Goal: Information Seeking & Learning: Learn about a topic

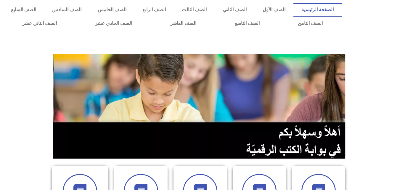
scroll to position [341, 0]
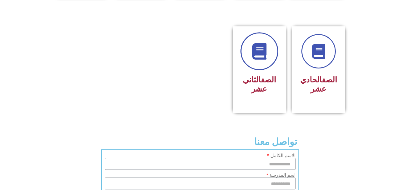
click at [262, 58] on link at bounding box center [259, 51] width 38 height 38
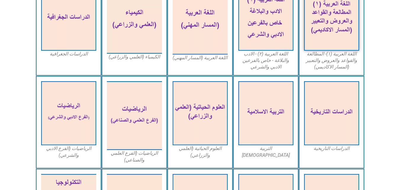
scroll to position [206, 0]
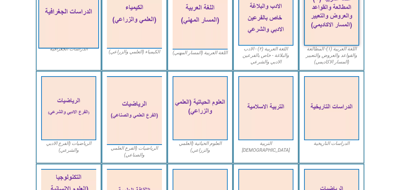
click at [58, 8] on img at bounding box center [68, 13] width 61 height 70
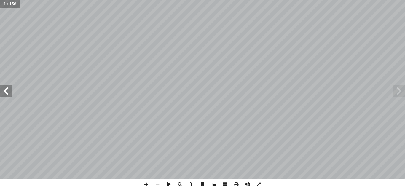
click at [11, 93] on span at bounding box center [6, 91] width 12 height 12
click at [6, 92] on span at bounding box center [6, 91] width 12 height 12
click at [3, 95] on span at bounding box center [6, 91] width 12 height 12
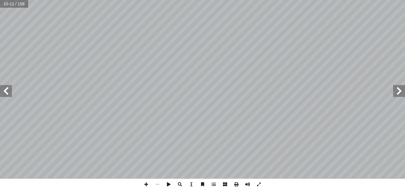
click at [6, 92] on span at bounding box center [6, 91] width 12 height 12
click at [0, 94] on span at bounding box center [6, 91] width 12 height 12
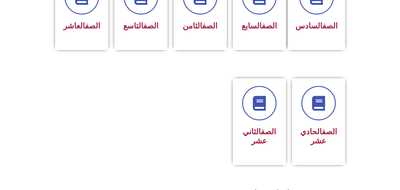
scroll to position [288, 0]
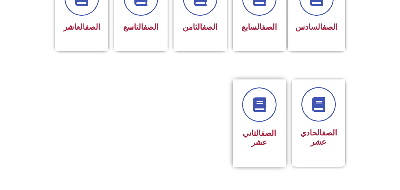
click at [274, 129] on link "الصف" at bounding box center [268, 133] width 15 height 9
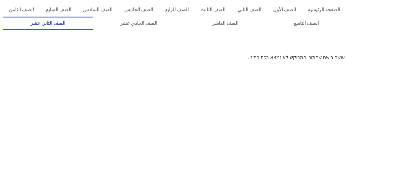
click at [54, 21] on link "الصف الثاني عشر" at bounding box center [48, 24] width 90 height 14
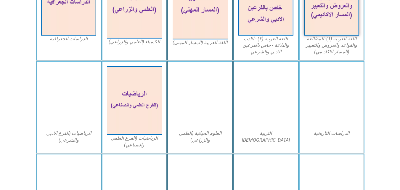
scroll to position [201, 0]
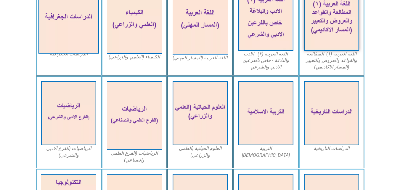
click at [66, 26] on img at bounding box center [68, 18] width 61 height 70
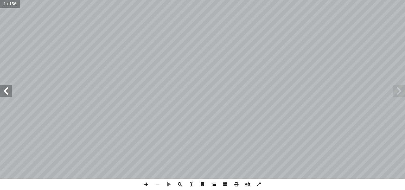
click at [7, 91] on span at bounding box center [6, 91] width 12 height 12
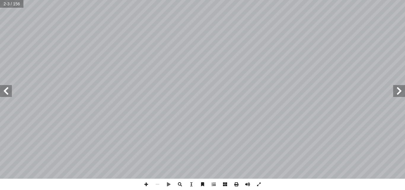
click at [7, 91] on span at bounding box center [6, 91] width 12 height 12
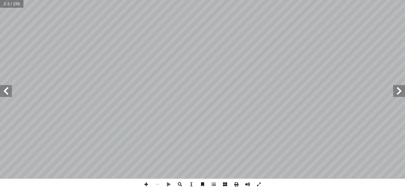
click at [7, 91] on span at bounding box center [6, 91] width 12 height 12
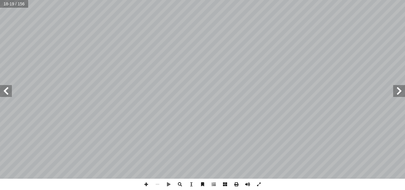
click at [7, 91] on span at bounding box center [6, 91] width 12 height 12
click at [144, 183] on span at bounding box center [145, 184] width 11 height 11
